Goal: Find specific page/section: Find specific page/section

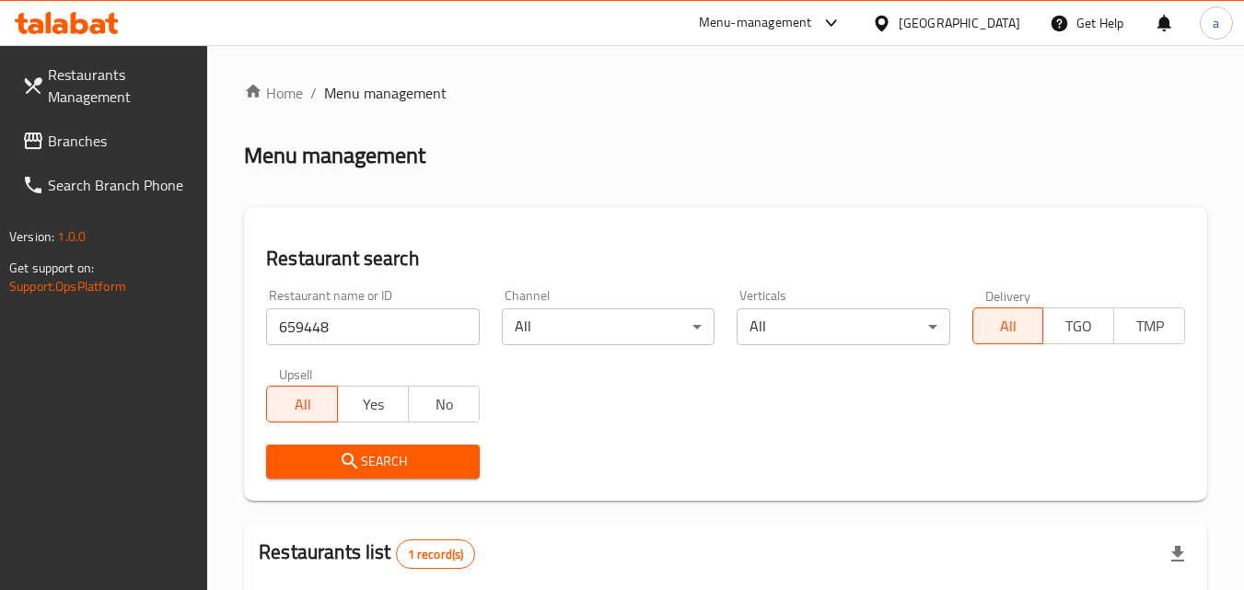
drag, startPoint x: 946, startPoint y: 31, endPoint x: 934, endPoint y: 37, distance: 13.2
click at [947, 30] on div "United Arab Emirates" at bounding box center [960, 23] width 122 height 20
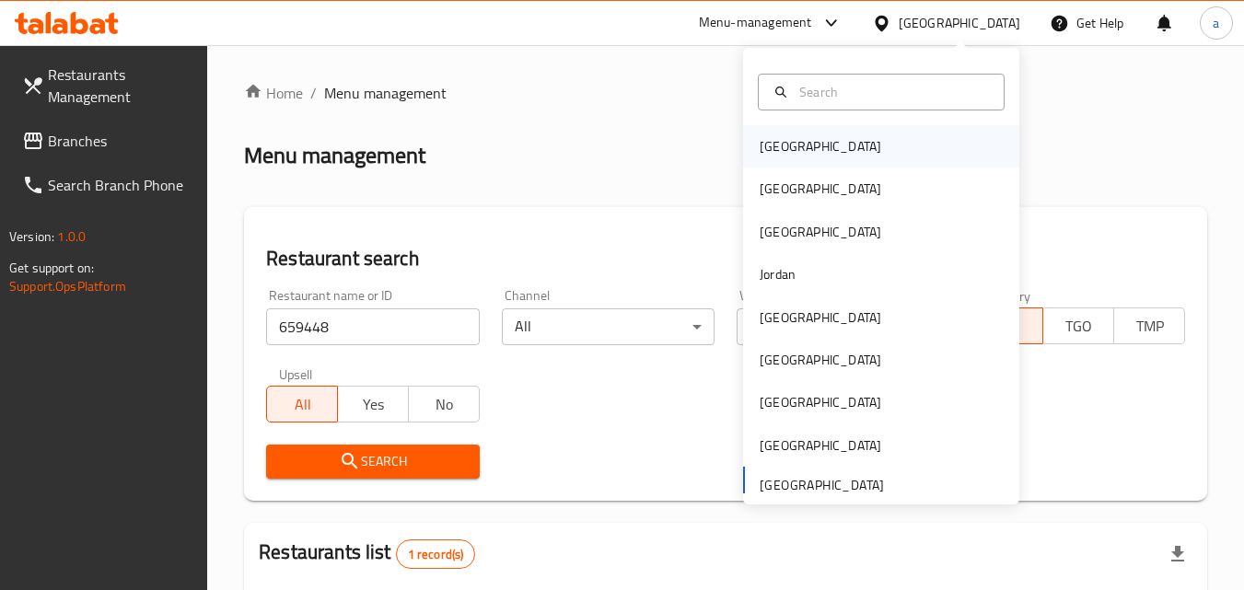
click at [797, 134] on div "[GEOGRAPHIC_DATA]" at bounding box center [820, 146] width 151 height 42
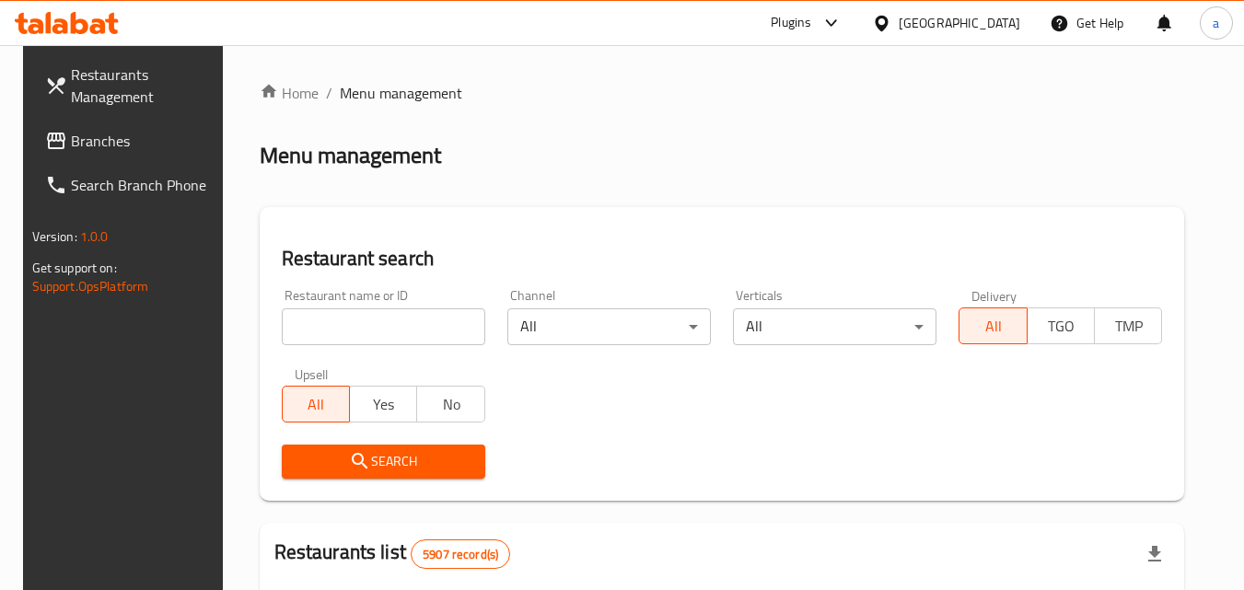
click at [71, 140] on span "Branches" at bounding box center [143, 141] width 145 height 22
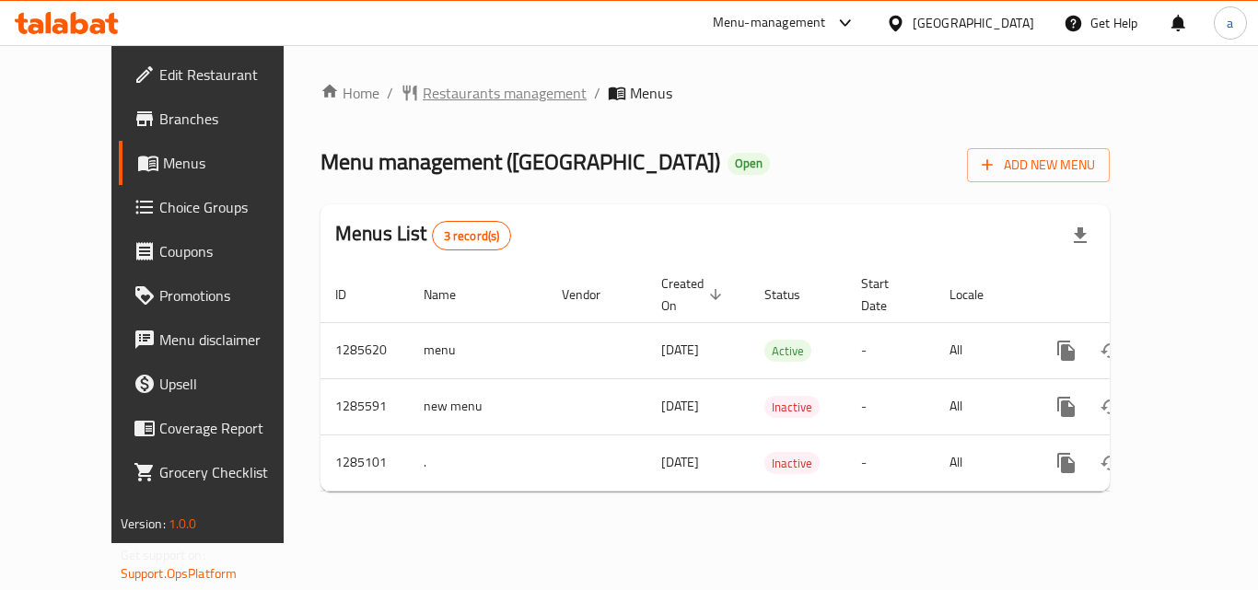
click at [423, 94] on span "Restaurants management" at bounding box center [505, 93] width 164 height 22
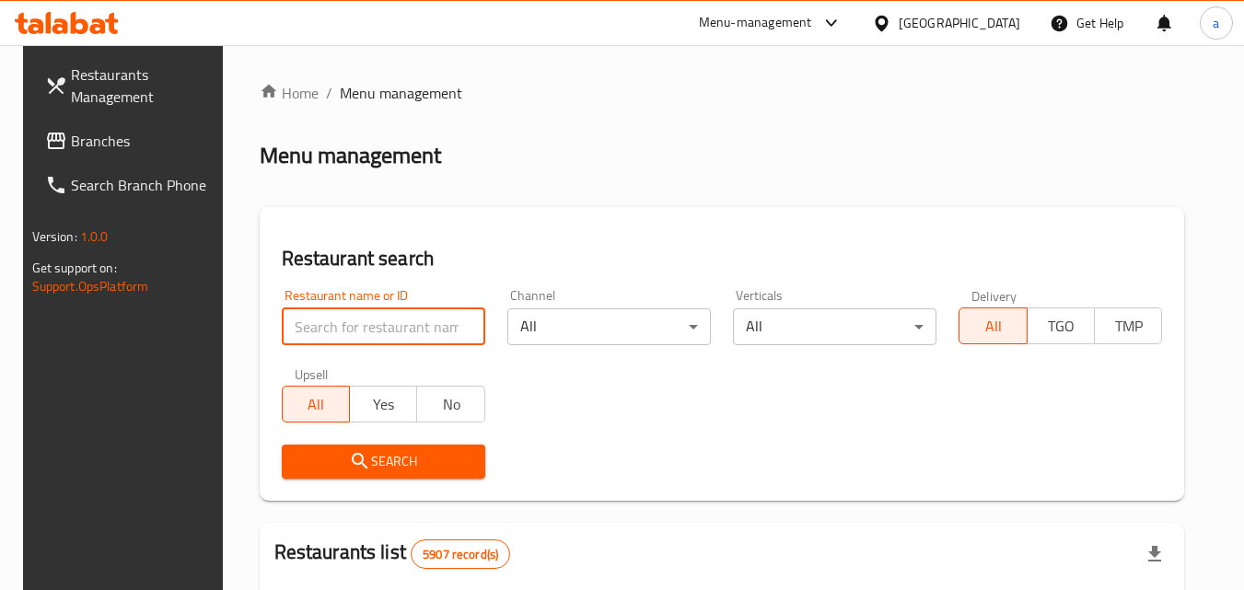
drag, startPoint x: 363, startPoint y: 324, endPoint x: 331, endPoint y: 322, distance: 31.4
click at [331, 322] on input "search" at bounding box center [383, 326] width 203 height 37
paste input "695700"
type input "695700"
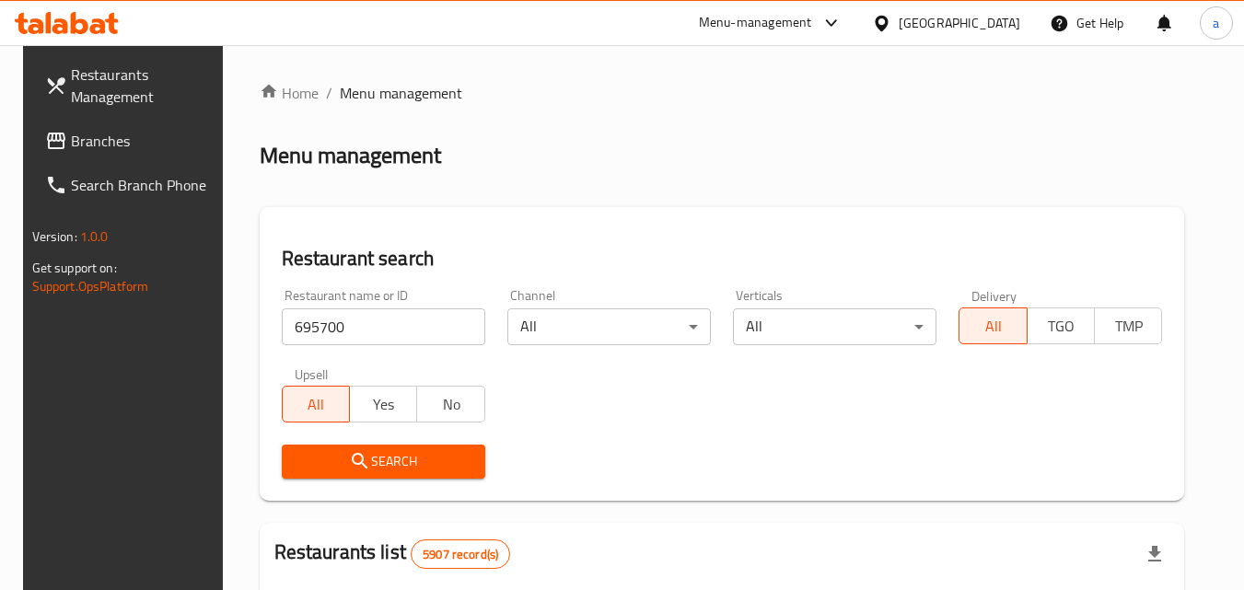
click at [369, 464] on span "Search" at bounding box center [383, 461] width 174 height 23
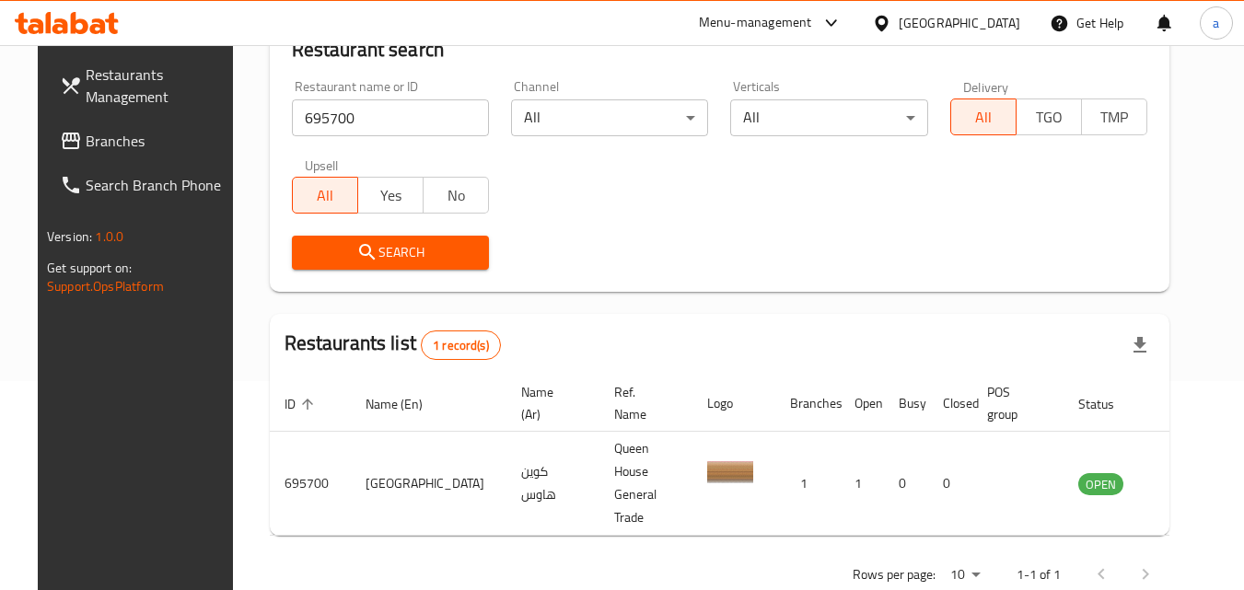
scroll to position [215, 0]
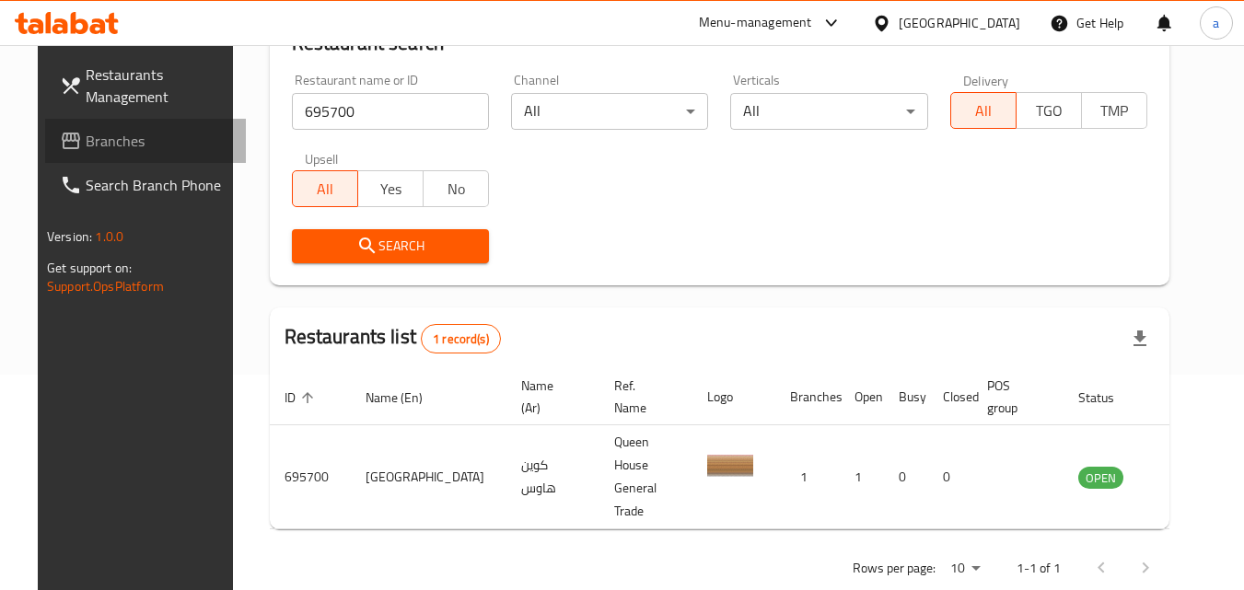
click at [95, 133] on span "Branches" at bounding box center [158, 141] width 145 height 22
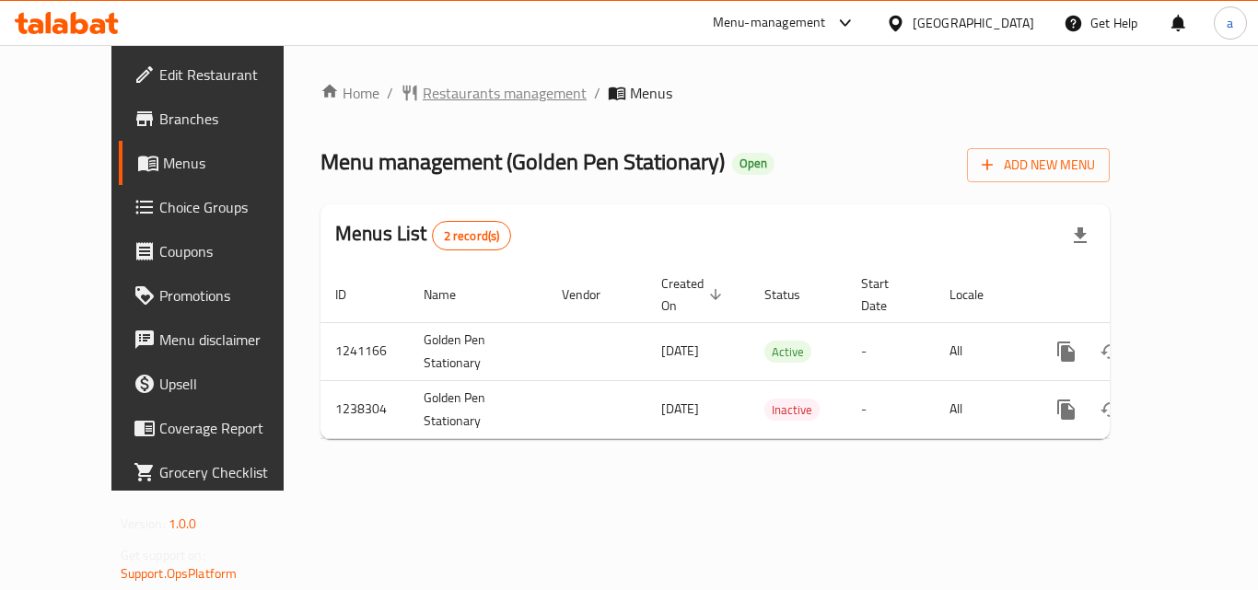
click at [468, 98] on span "Restaurants management" at bounding box center [505, 93] width 164 height 22
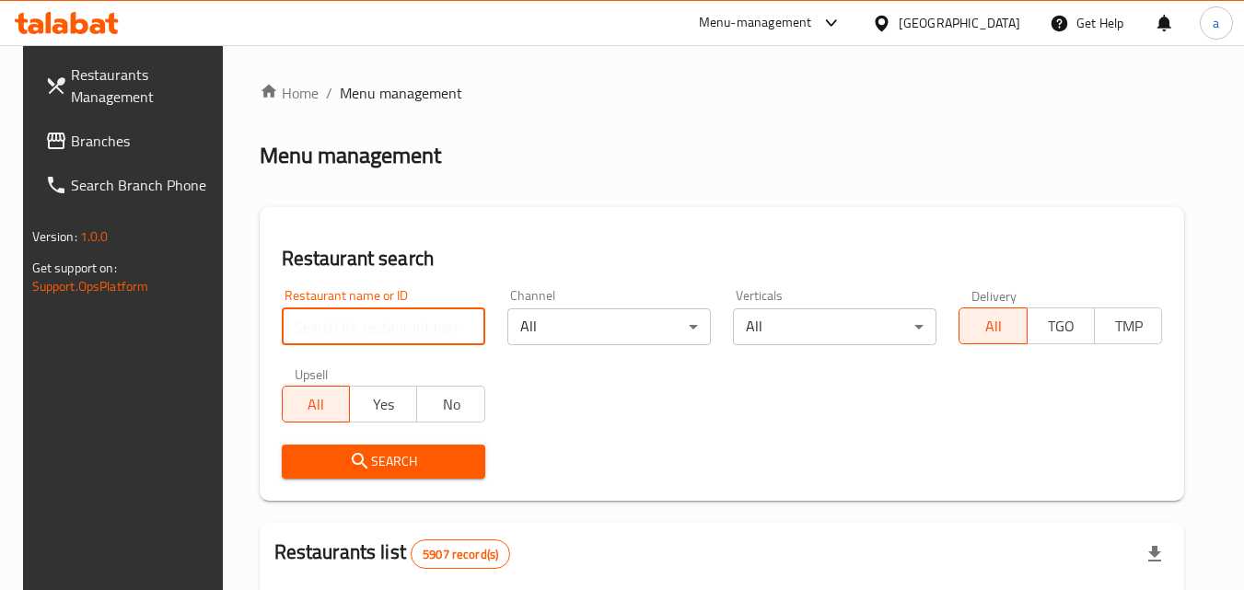
paste input "679645"
type input "679645"
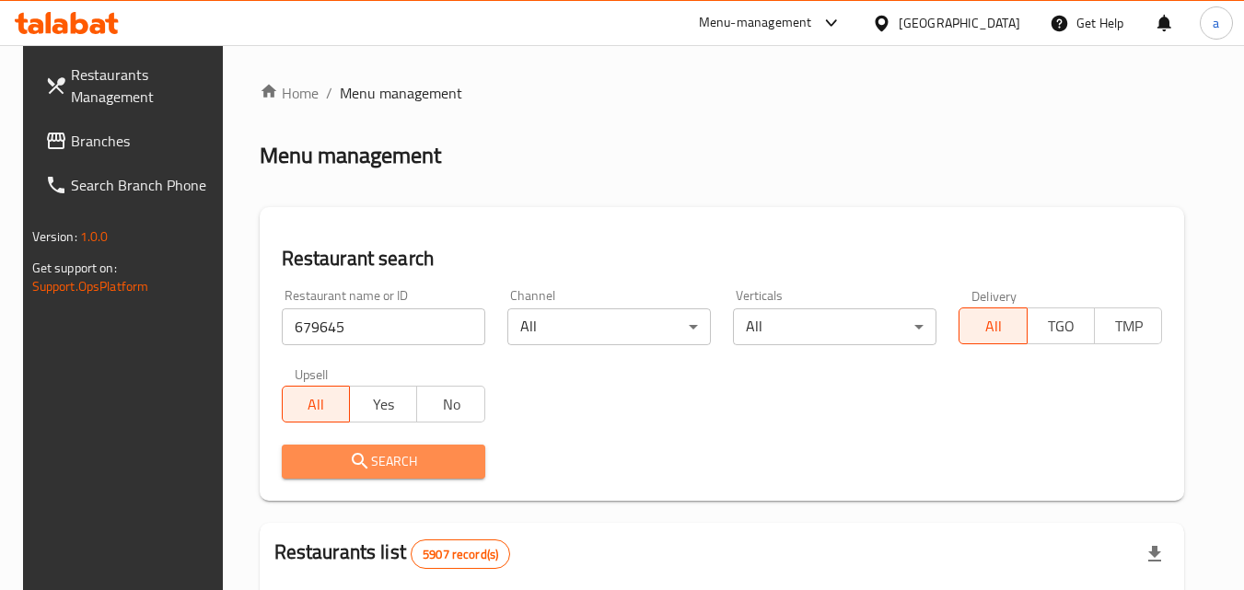
click at [366, 450] on span "Search" at bounding box center [383, 461] width 174 height 23
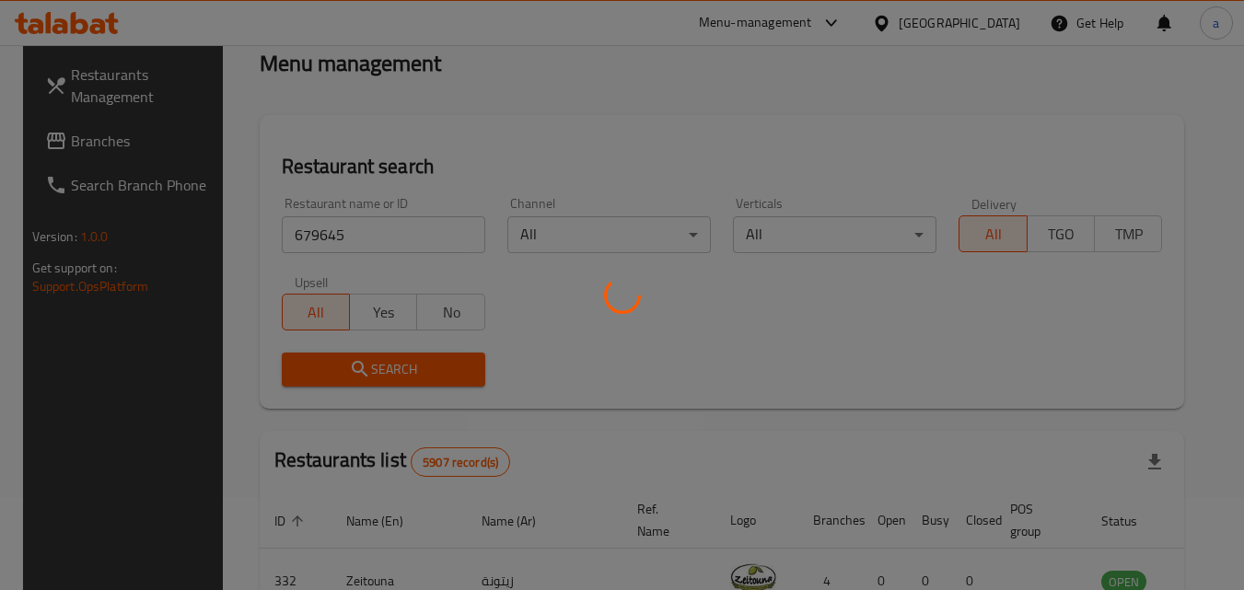
scroll to position [184, 0]
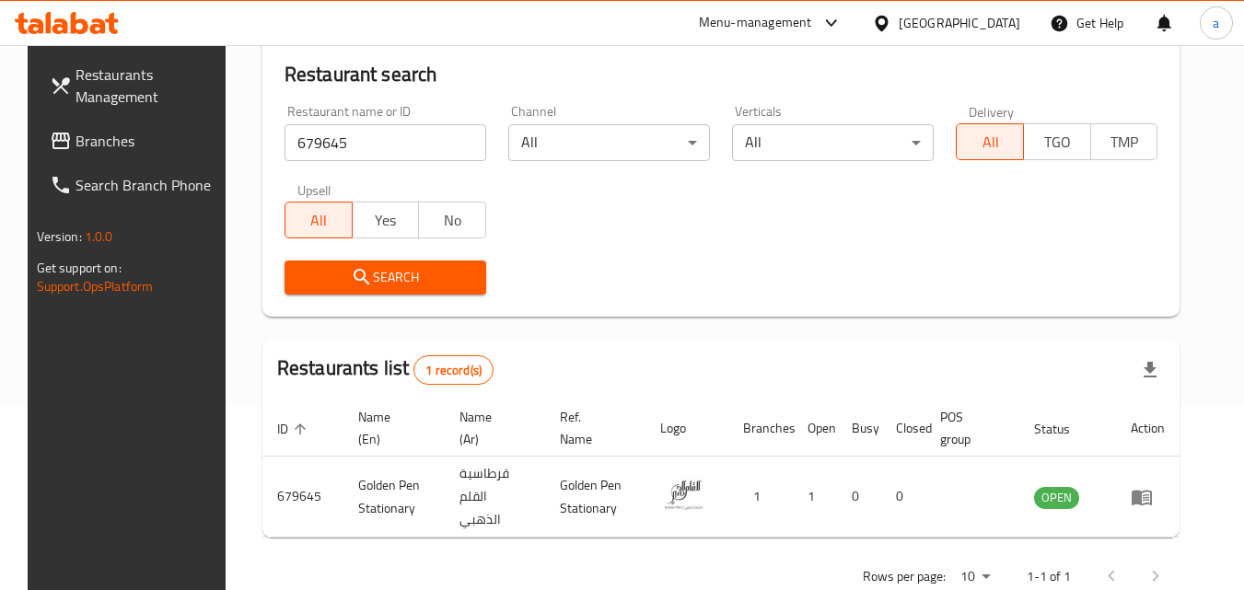
click at [888, 17] on icon at bounding box center [881, 23] width 13 height 16
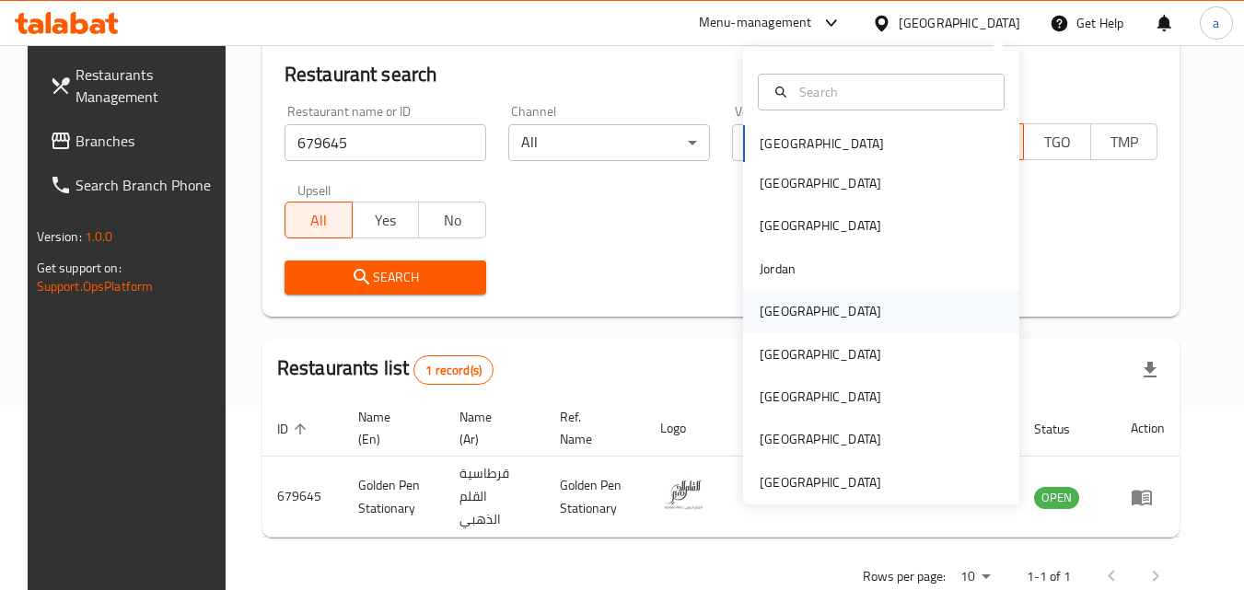
click at [813, 331] on div "Kuwait" at bounding box center [881, 311] width 276 height 42
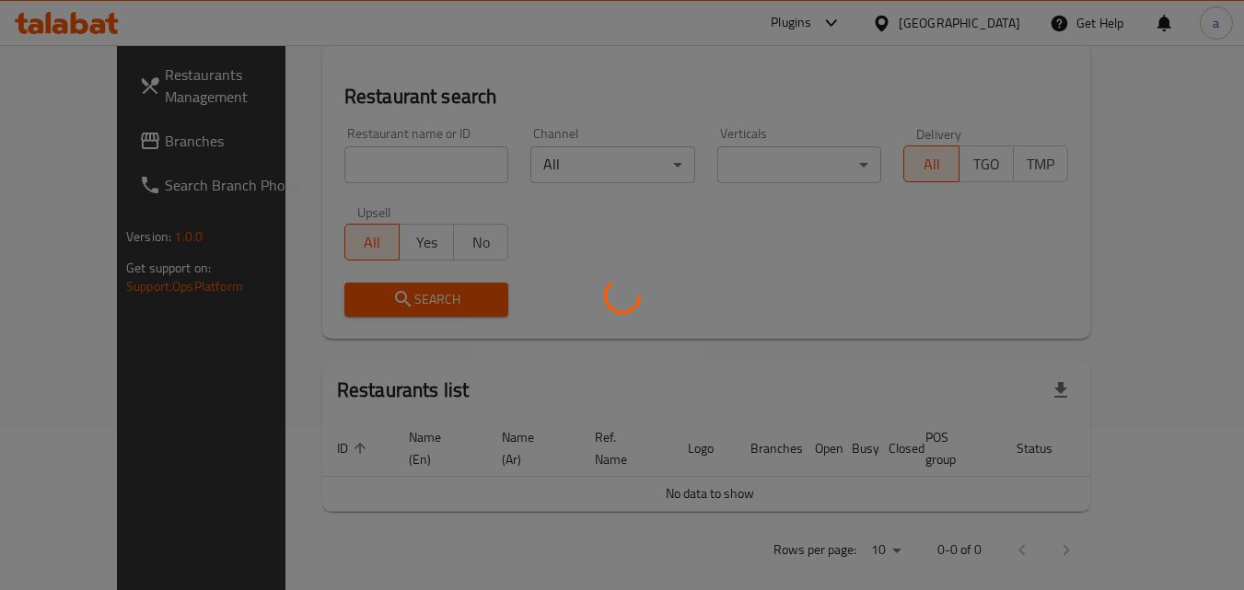
scroll to position [184, 0]
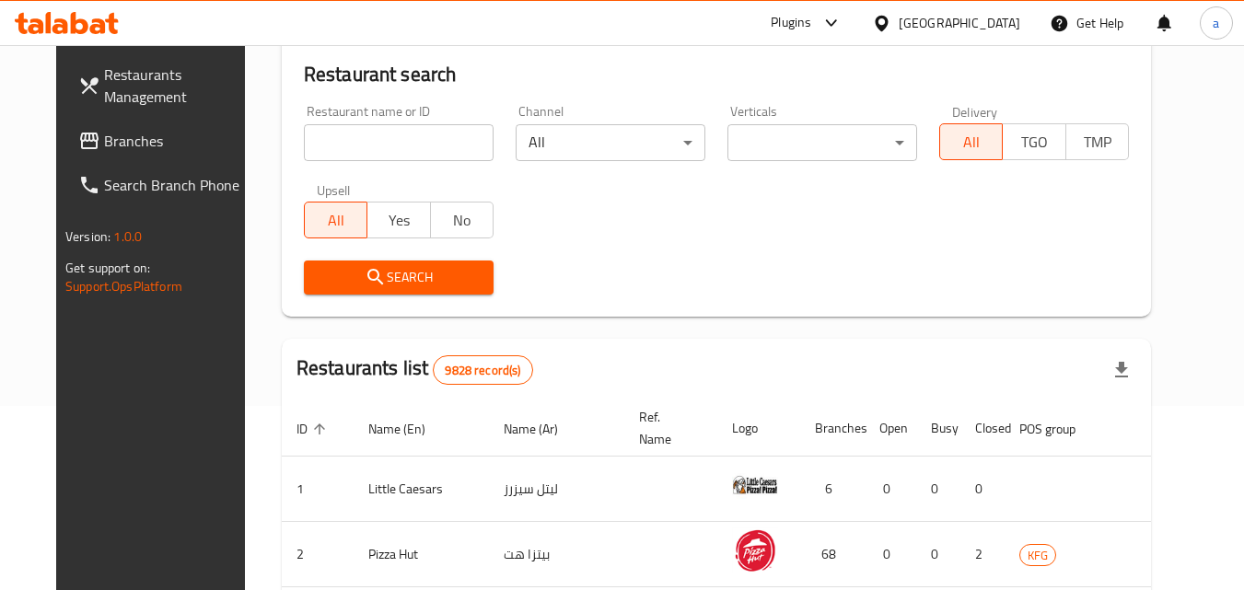
click at [103, 140] on div "Restaurants Management Branches Search Branch Phone Version: 1.0.0 Get support …" at bounding box center [622, 475] width 1132 height 1229
click at [104, 140] on span "Branches" at bounding box center [176, 141] width 145 height 22
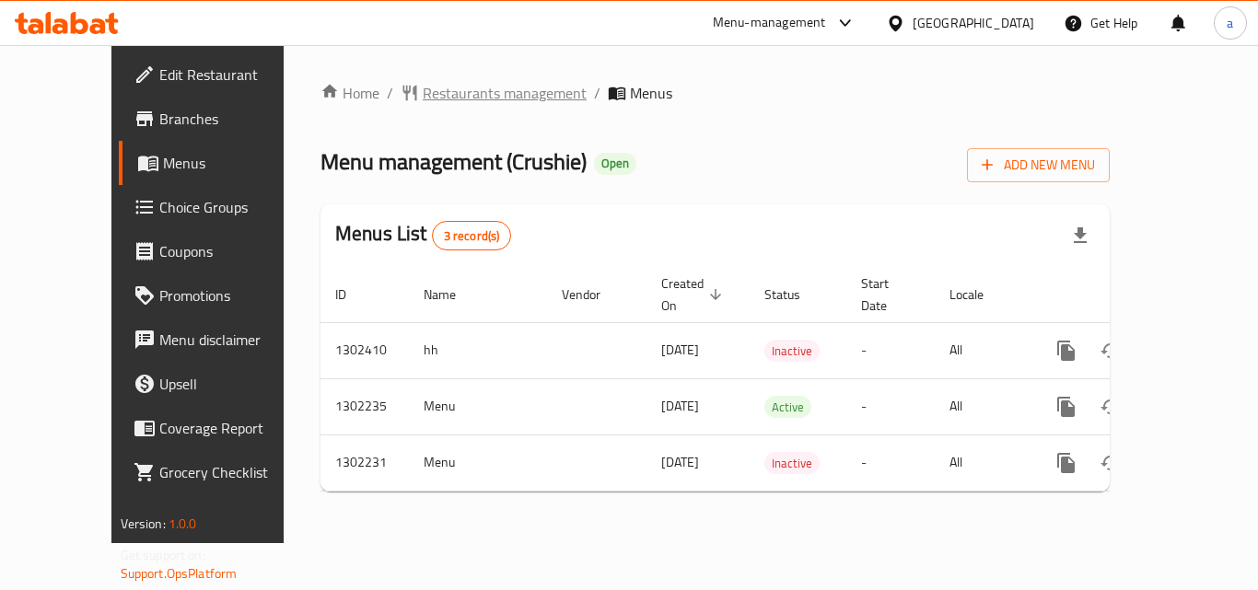
click at [423, 97] on span "Restaurants management" at bounding box center [505, 93] width 164 height 22
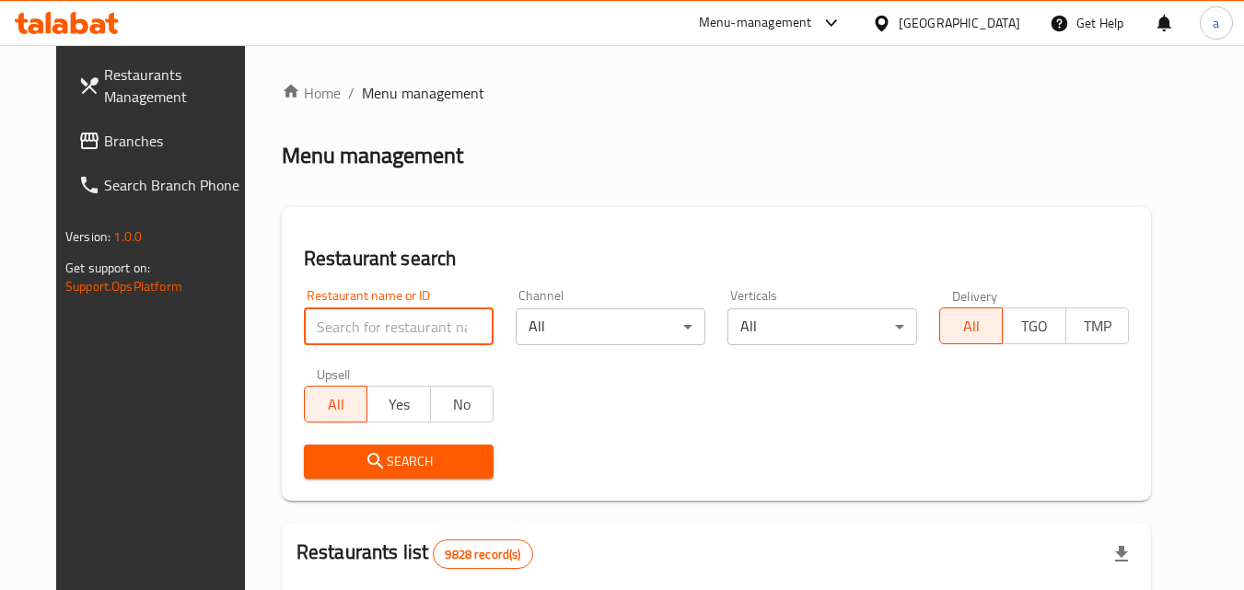
paste input "702331"
type input "702331"
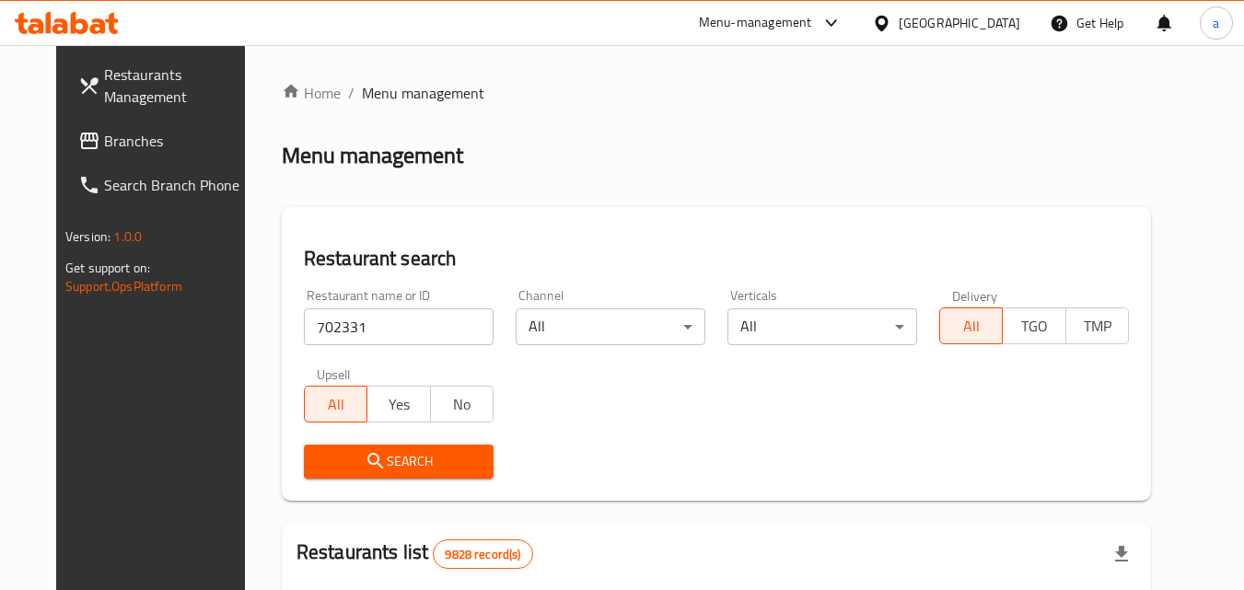
click at [392, 451] on span "Search" at bounding box center [399, 461] width 160 height 23
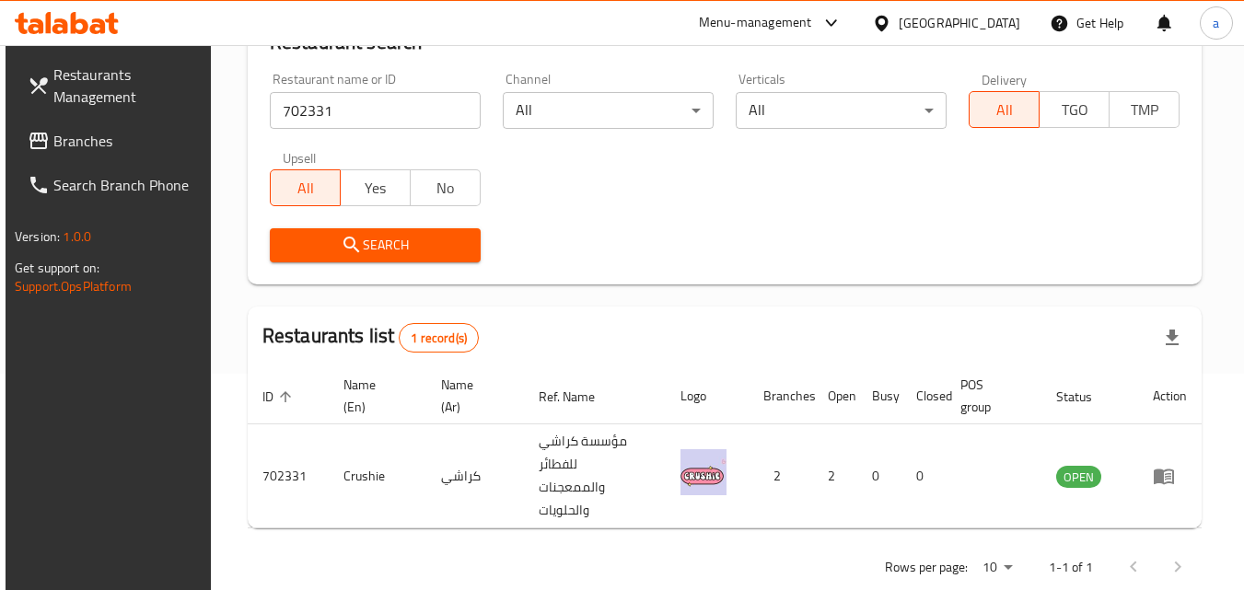
scroll to position [231, 0]
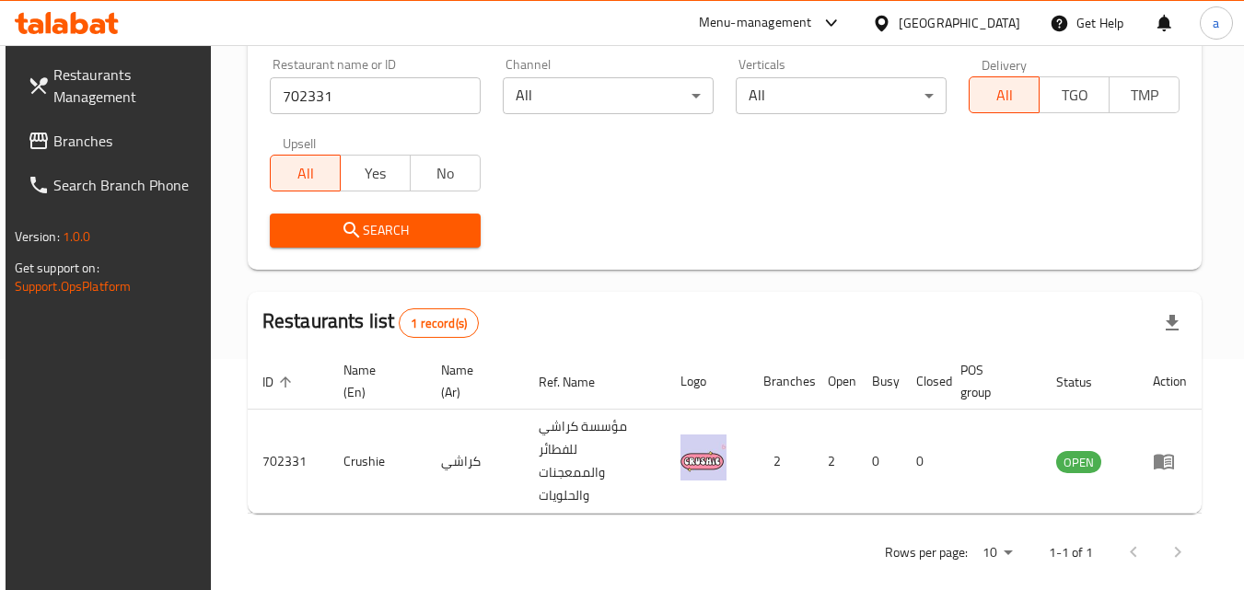
click at [812, 13] on div "Menu-management" at bounding box center [755, 23] width 113 height 22
click at [888, 26] on icon at bounding box center [881, 23] width 13 height 16
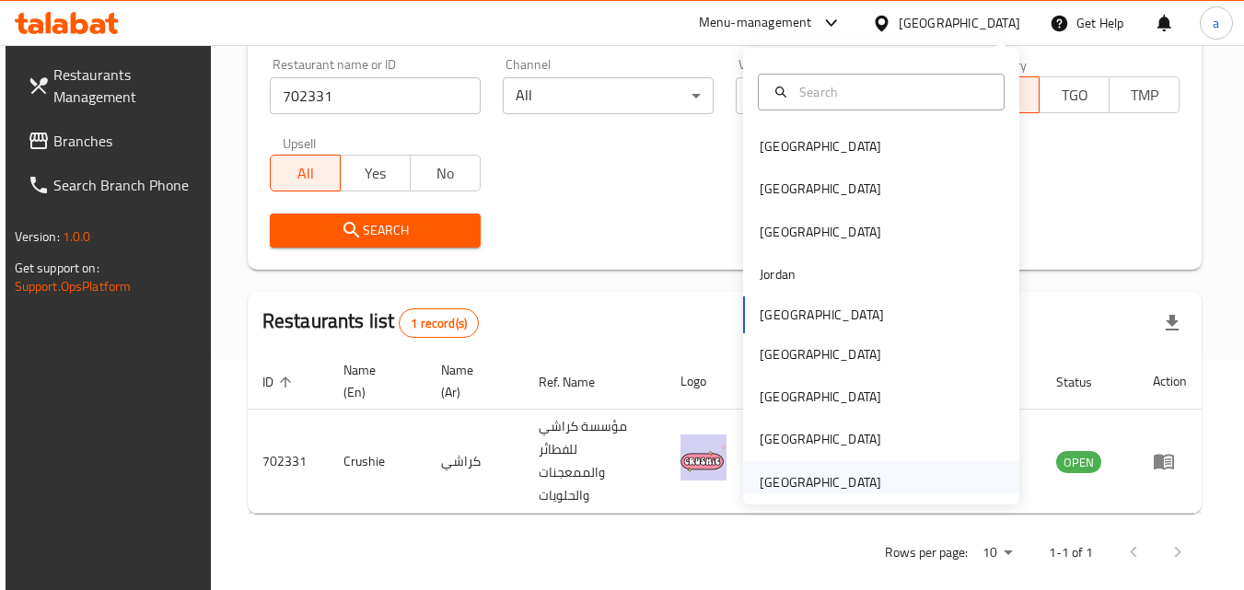
click at [819, 481] on div "United Arab Emirates" at bounding box center [821, 482] width 122 height 20
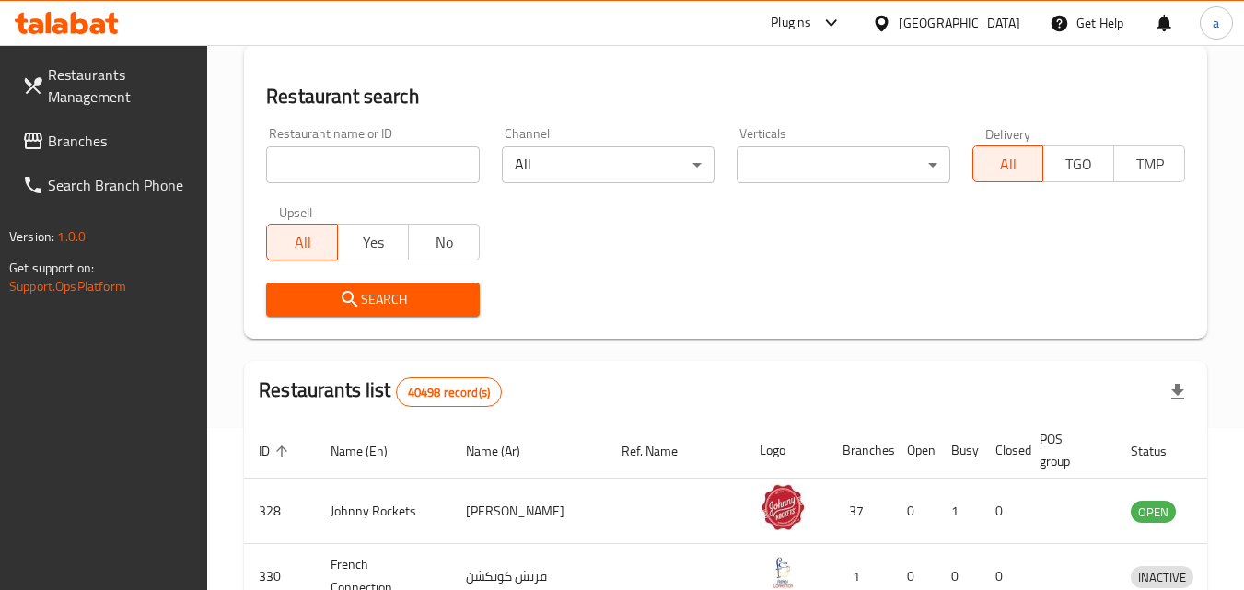
scroll to position [231, 0]
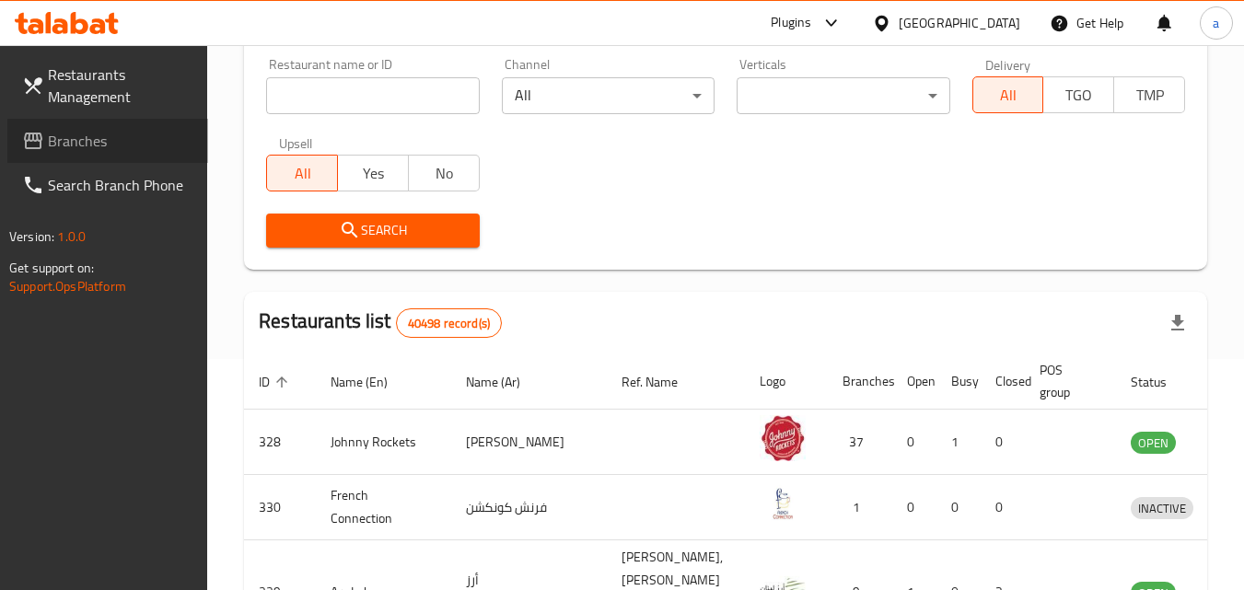
click at [74, 143] on span "Branches" at bounding box center [120, 141] width 145 height 22
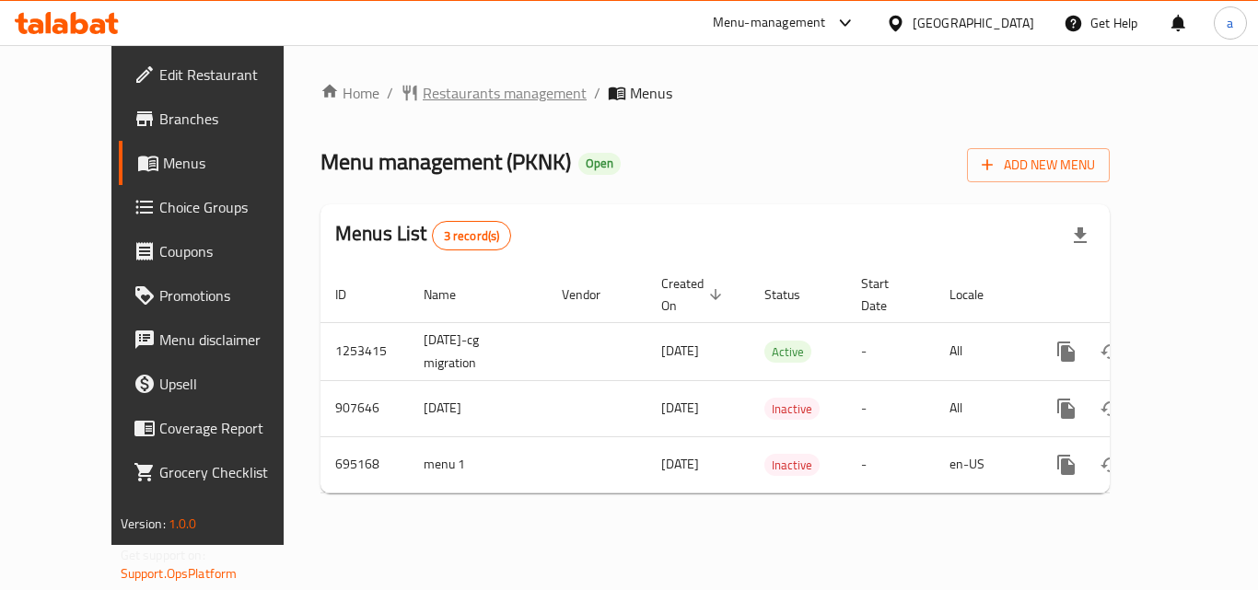
click at [455, 94] on span "Restaurants management" at bounding box center [505, 93] width 164 height 22
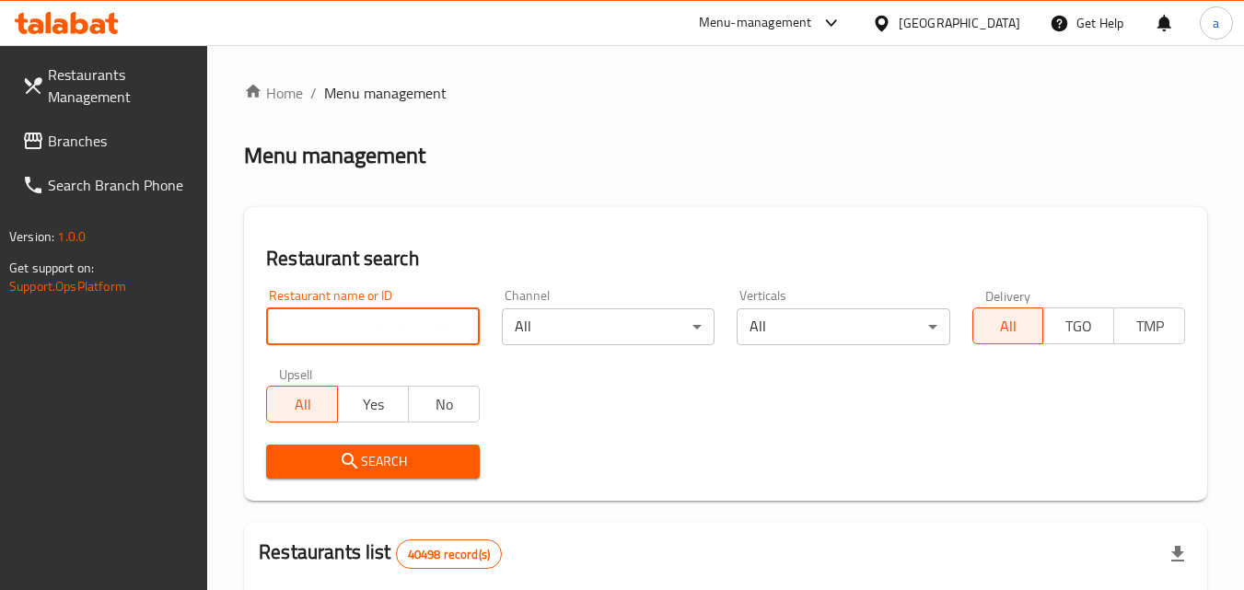
paste input "643846"
type input "643846"
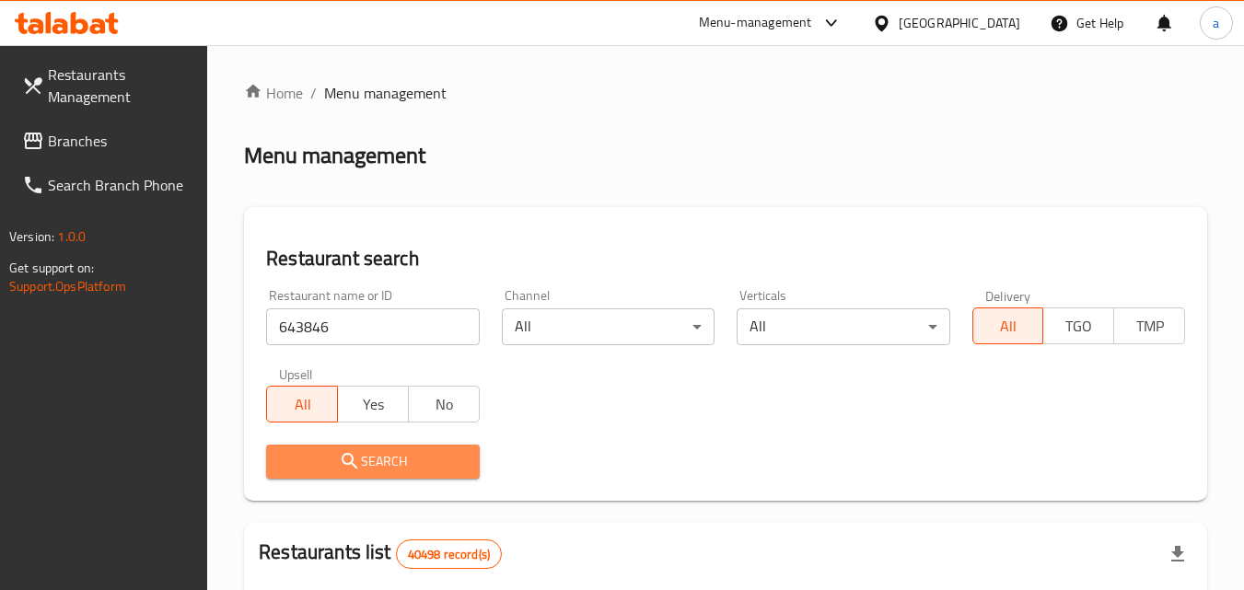
click at [366, 471] on span "Search" at bounding box center [372, 461] width 183 height 23
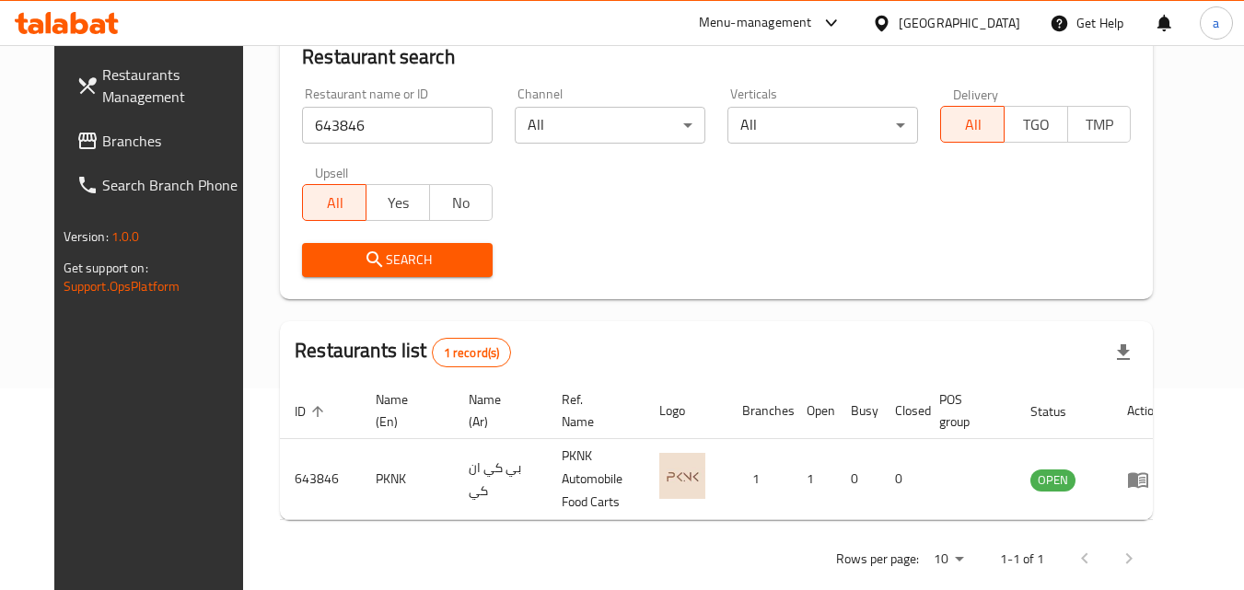
scroll to position [215, 0]
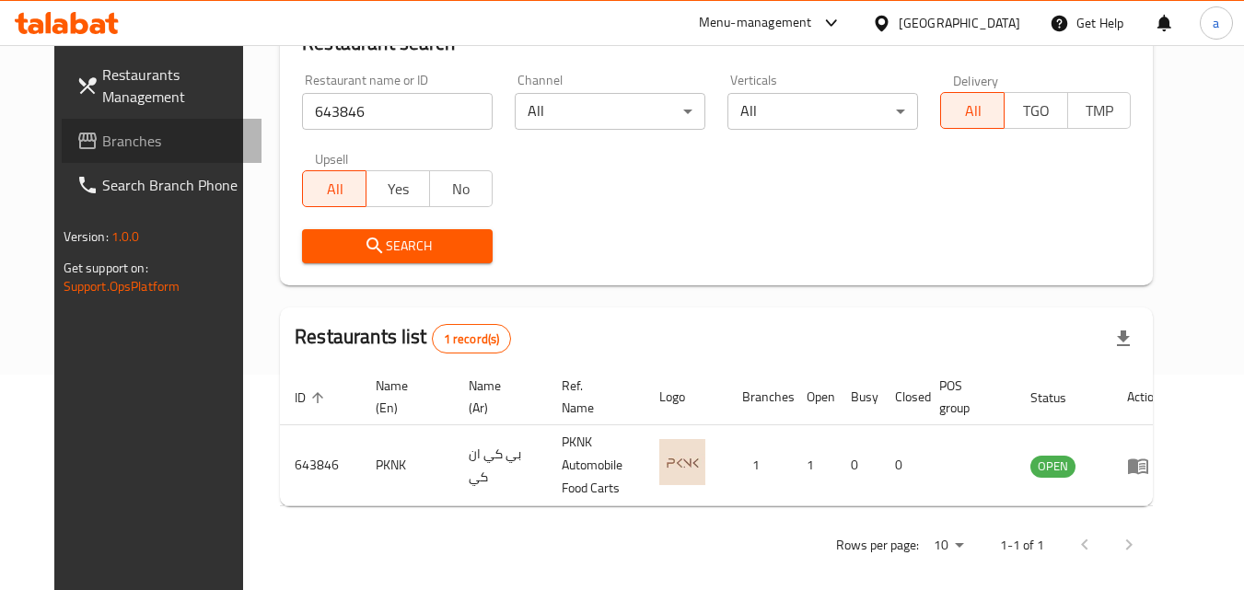
click at [102, 137] on span "Branches" at bounding box center [174, 141] width 145 height 22
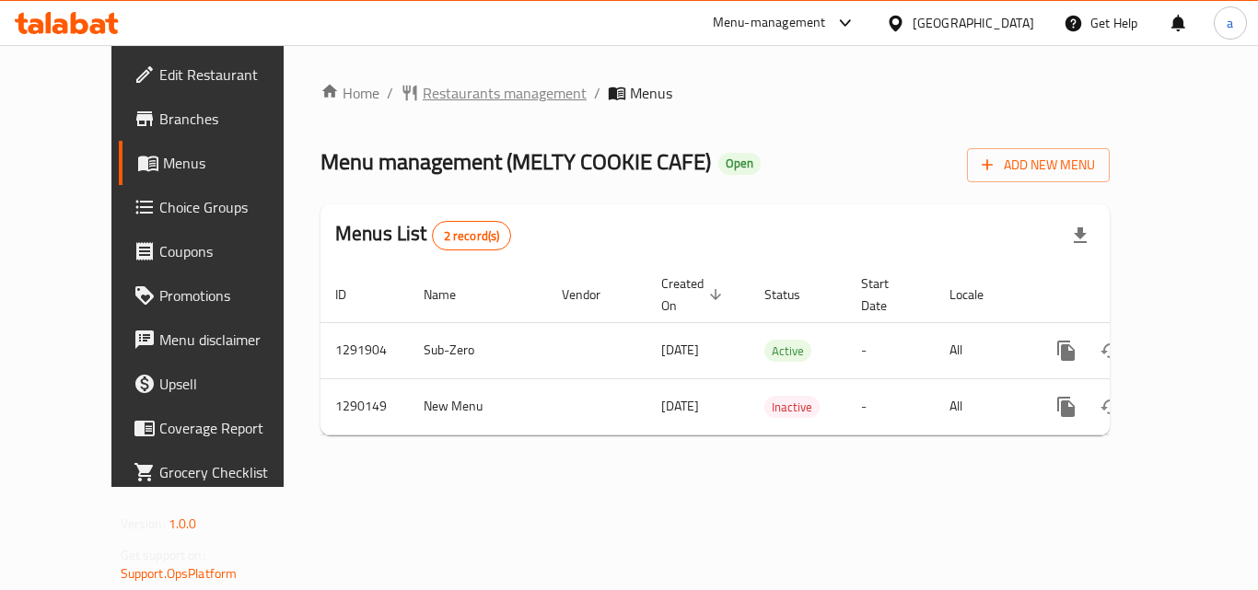
click at [423, 90] on span "Restaurants management" at bounding box center [505, 93] width 164 height 22
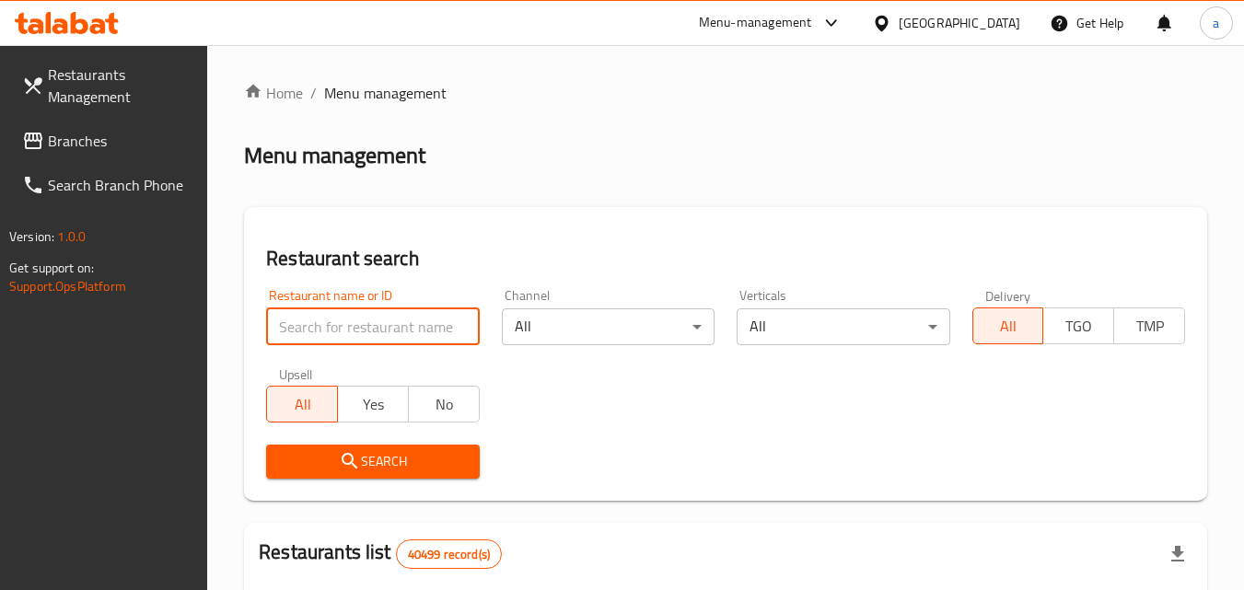
paste input "697783"
type input "697783"
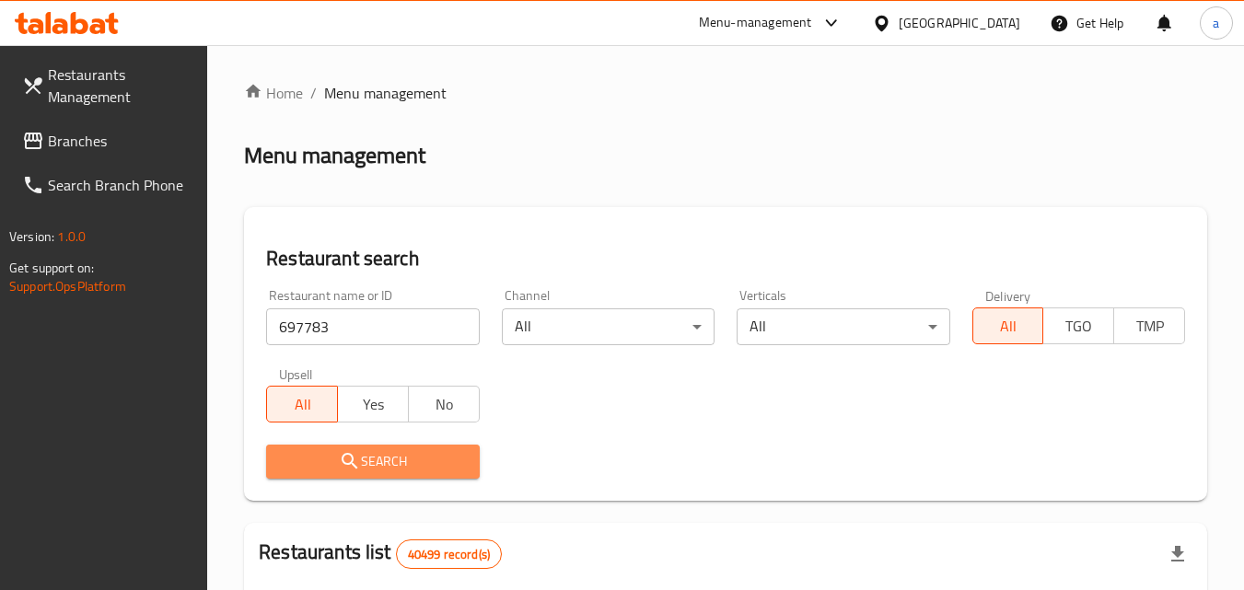
click at [325, 452] on span "Search" at bounding box center [372, 461] width 183 height 23
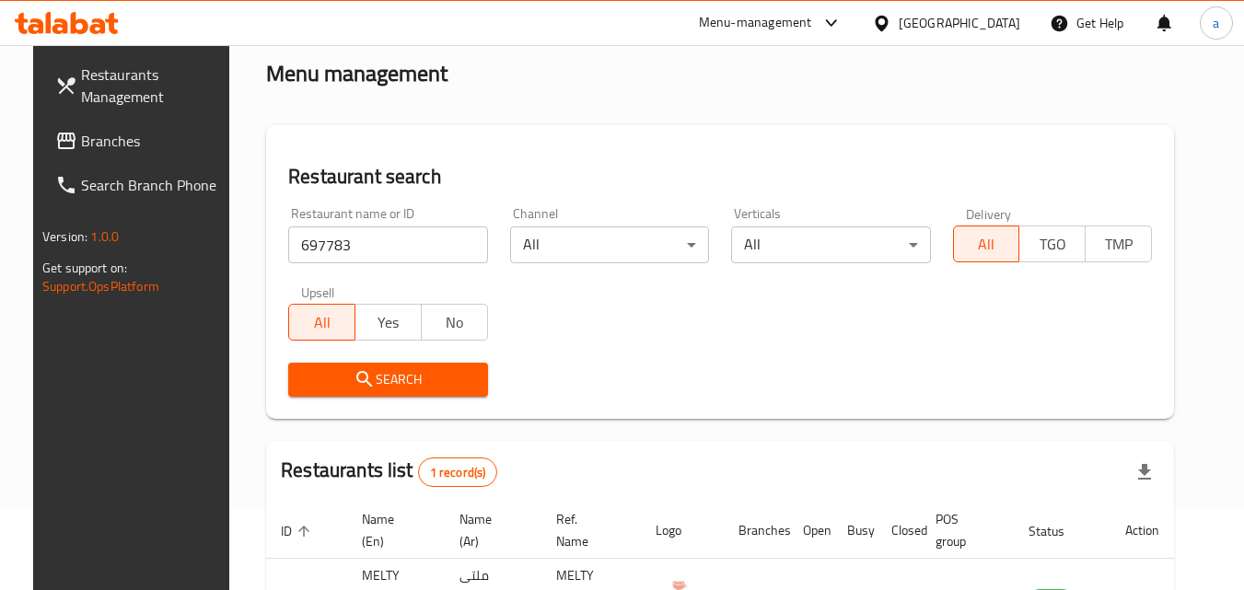
scroll to position [31, 0]
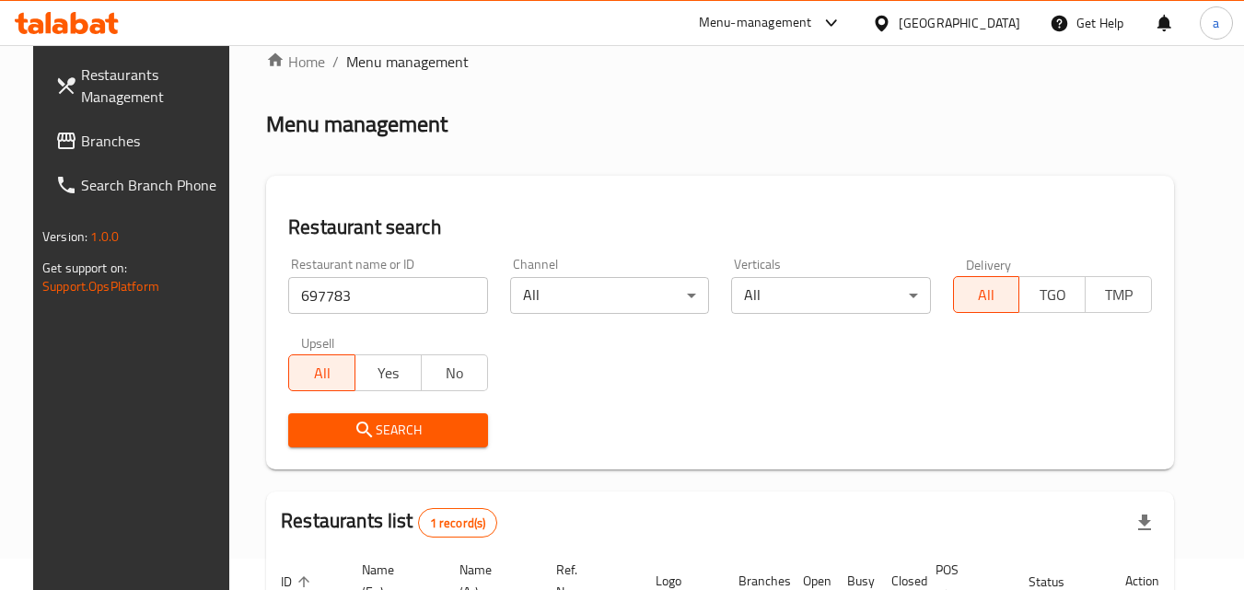
click at [85, 138] on span "Branches" at bounding box center [153, 141] width 145 height 22
